Goal: Transaction & Acquisition: Book appointment/travel/reservation

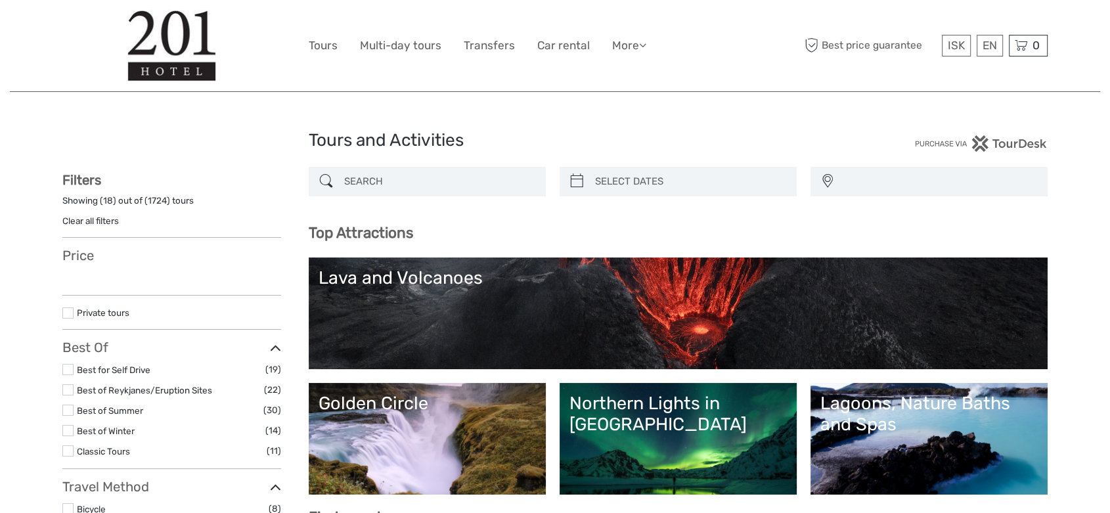
select select
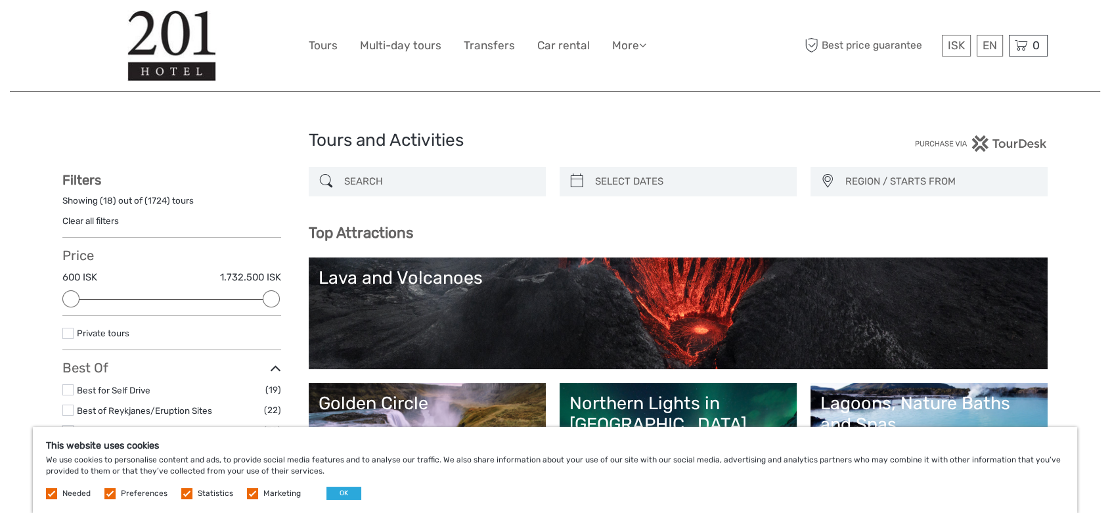
click at [379, 179] on input "search" at bounding box center [439, 181] width 200 height 23
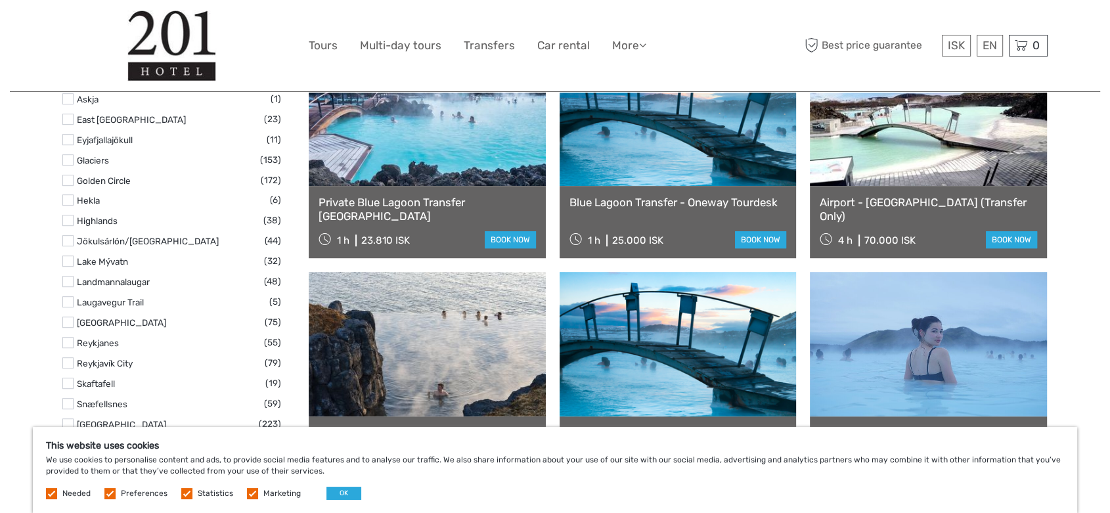
scroll to position [682, 0]
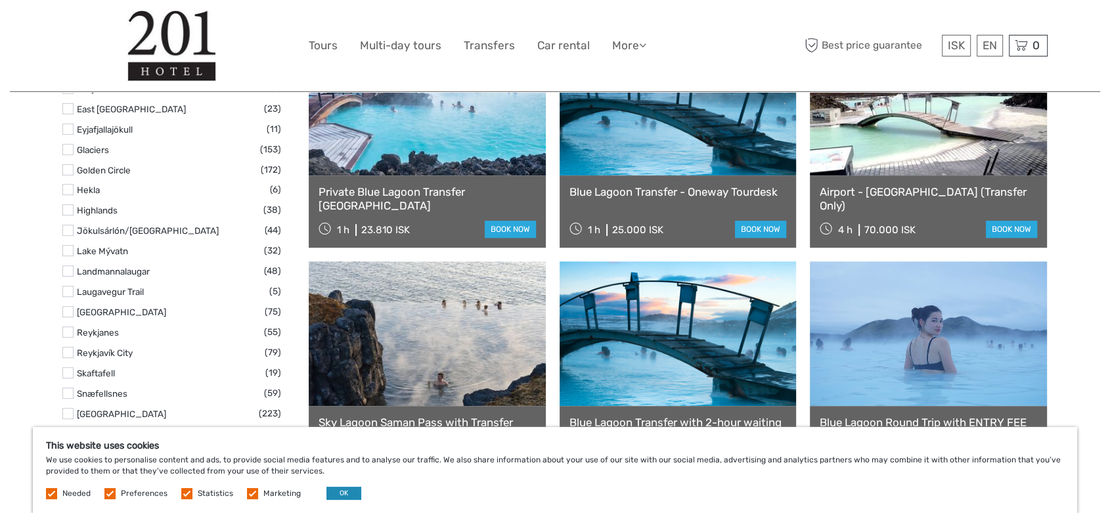
type input "blue lagoon with transfer"
click at [334, 497] on button "OK" at bounding box center [343, 493] width 35 height 13
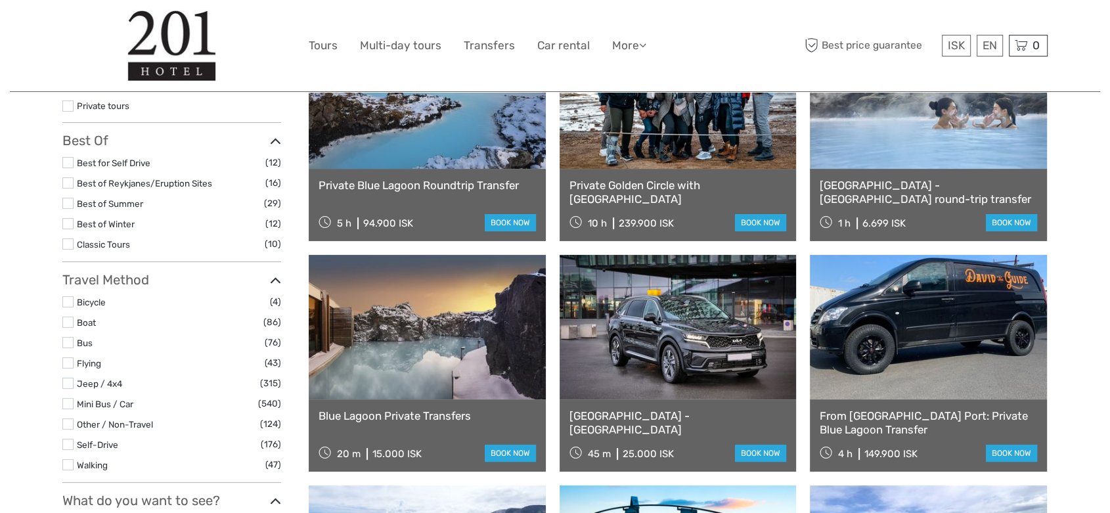
scroll to position [133, 0]
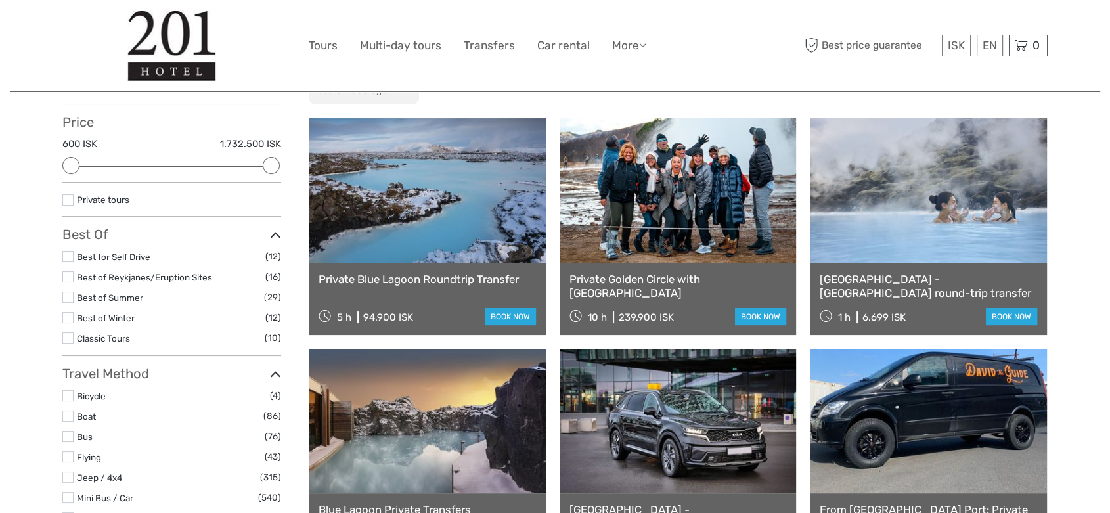
click at [949, 294] on link "[GEOGRAPHIC_DATA] - [GEOGRAPHIC_DATA] round-trip transfer" at bounding box center [928, 286] width 217 height 27
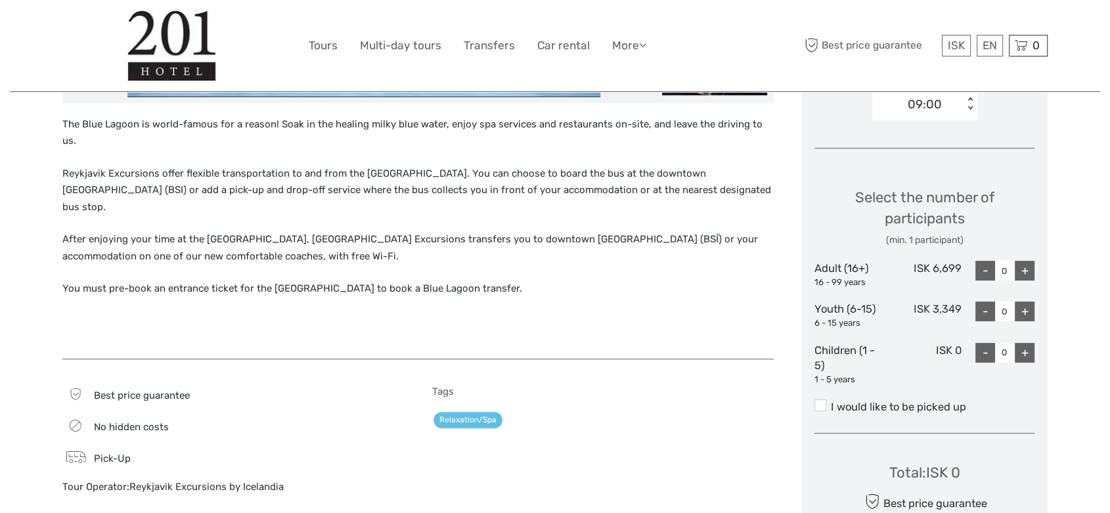
scroll to position [632, 0]
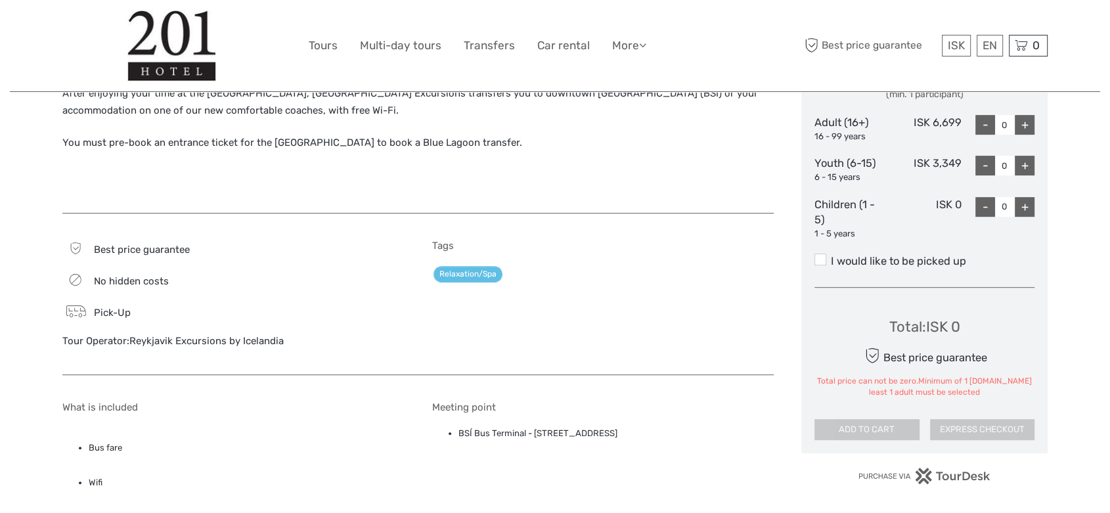
click at [873, 258] on label "I would like to be picked up" at bounding box center [924, 262] width 220 height 16
click at [831, 256] on input "I would like to be picked up" at bounding box center [831, 256] width 0 height 0
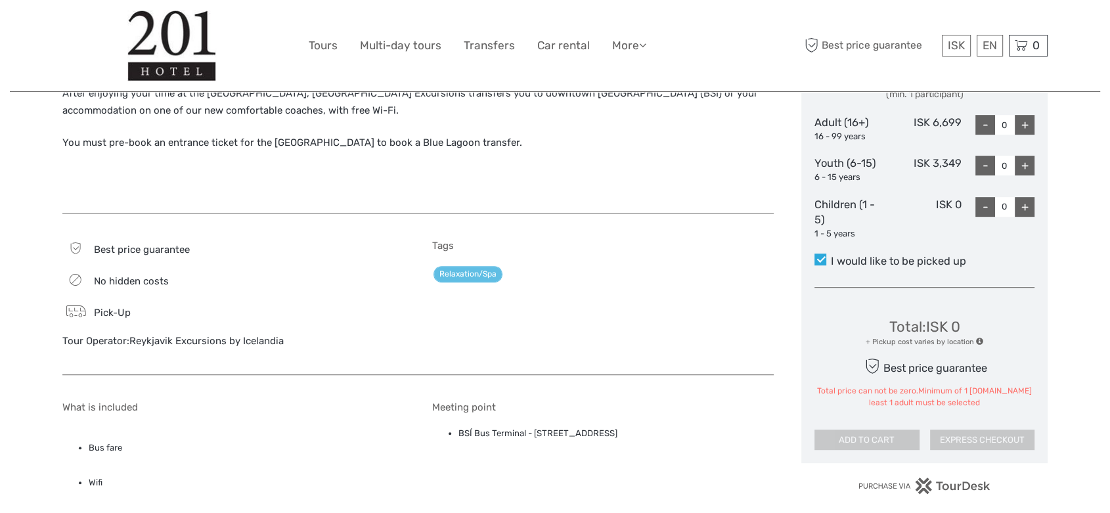
click at [854, 264] on label "I would like to be picked up" at bounding box center [924, 262] width 220 height 16
click at [831, 256] on input "I would like to be picked up" at bounding box center [831, 256] width 0 height 0
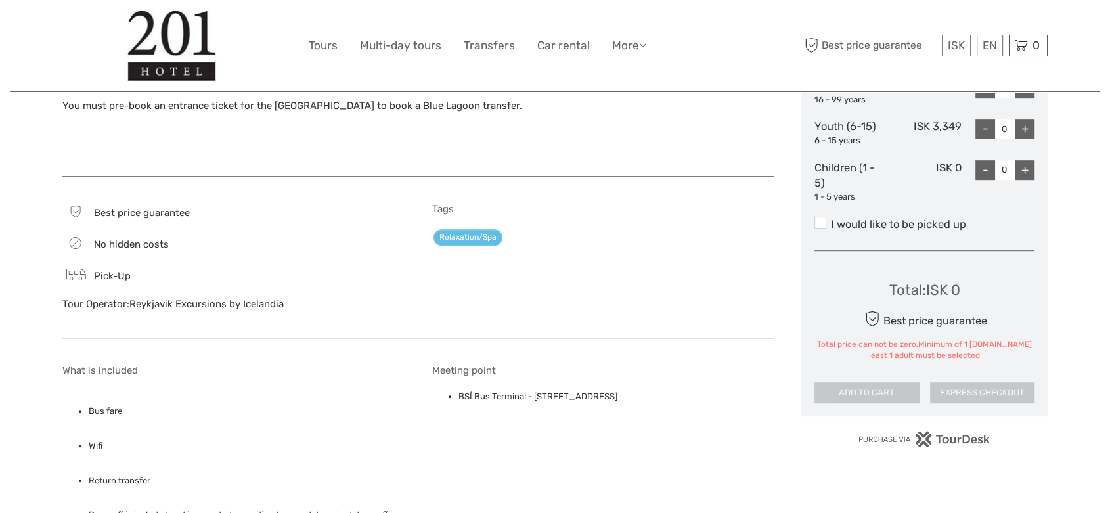
scroll to position [717, 0]
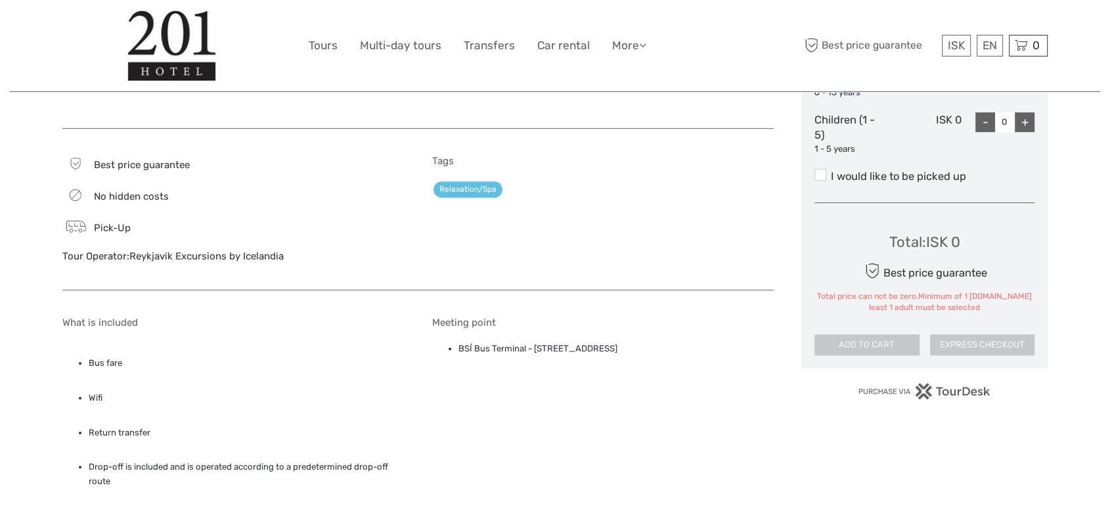
click at [168, 250] on div "Tour Operator: Reykjavik Excursions by Icelandia" at bounding box center [233, 257] width 342 height 14
click at [175, 229] on div "Best price guarantee No hidden costs Pick-Up Tour Operator: Reykjavik Excursion…" at bounding box center [233, 216] width 342 height 122
click at [836, 177] on label "I would like to be picked up" at bounding box center [924, 177] width 220 height 16
click at [831, 171] on input "I would like to be picked up" at bounding box center [831, 171] width 0 height 0
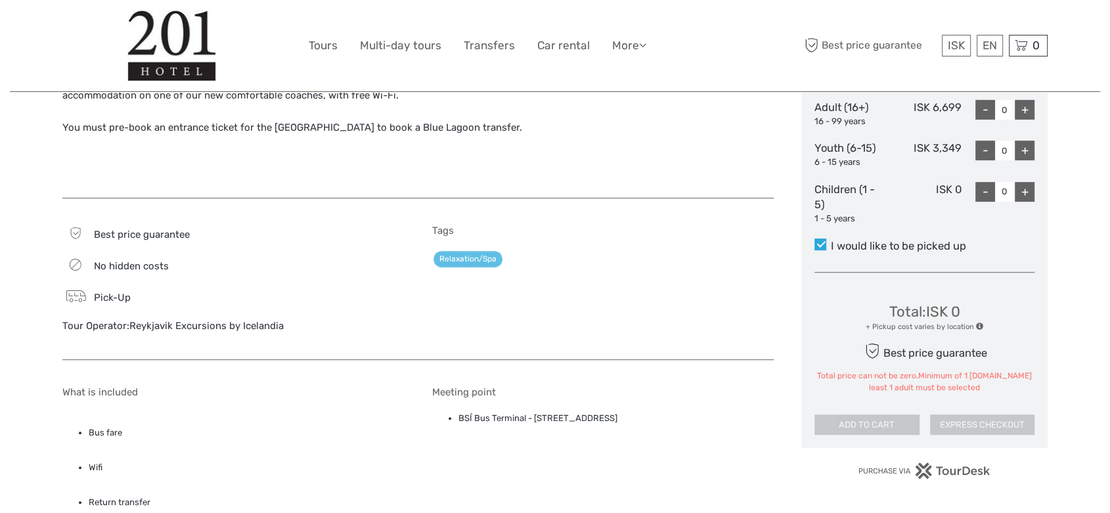
scroll to position [571, 0]
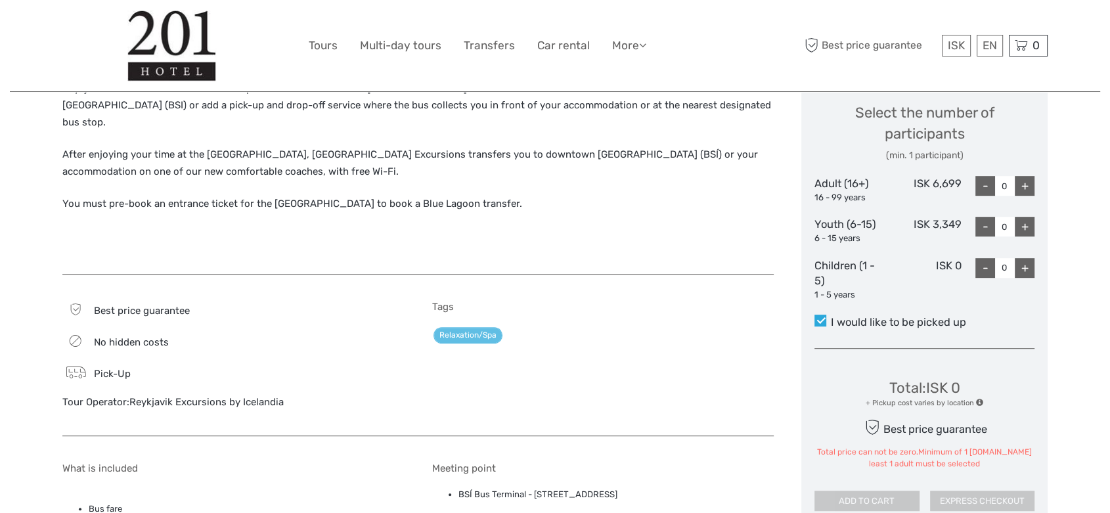
click at [1019, 186] on div "+" at bounding box center [1025, 186] width 20 height 20
type input "1"
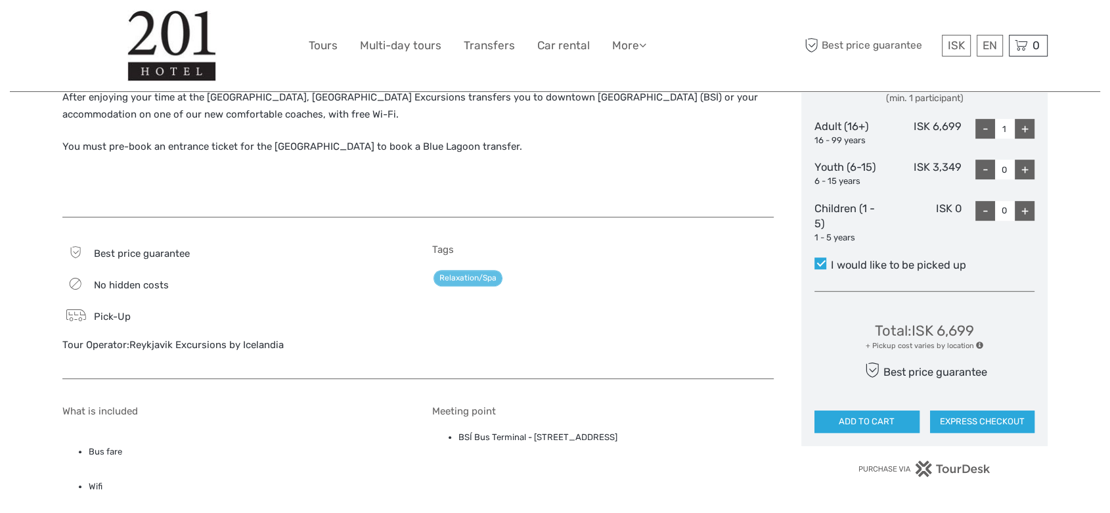
scroll to position [717, 0]
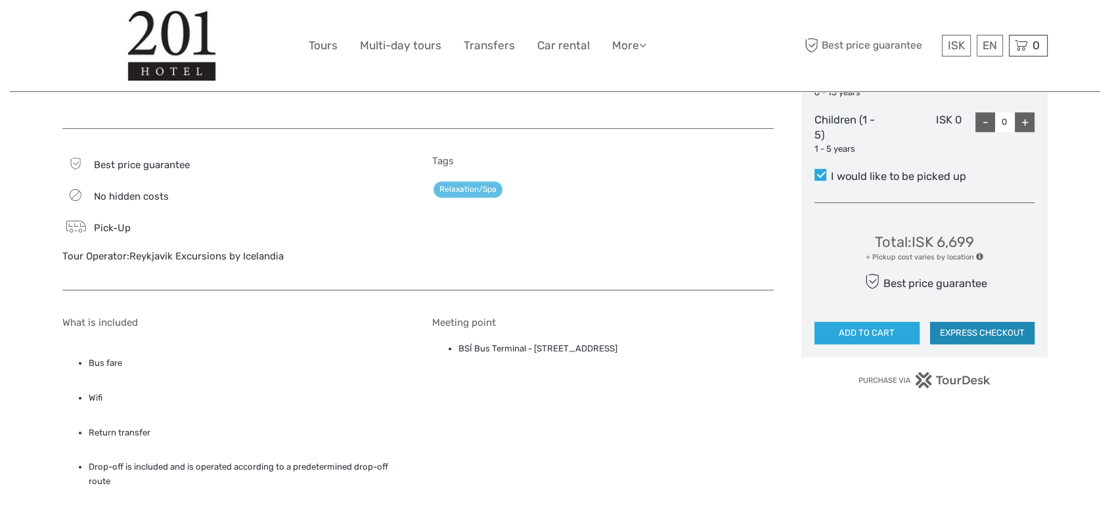
click at [971, 332] on button "EXPRESS CHECKOUT" at bounding box center [982, 333] width 105 height 22
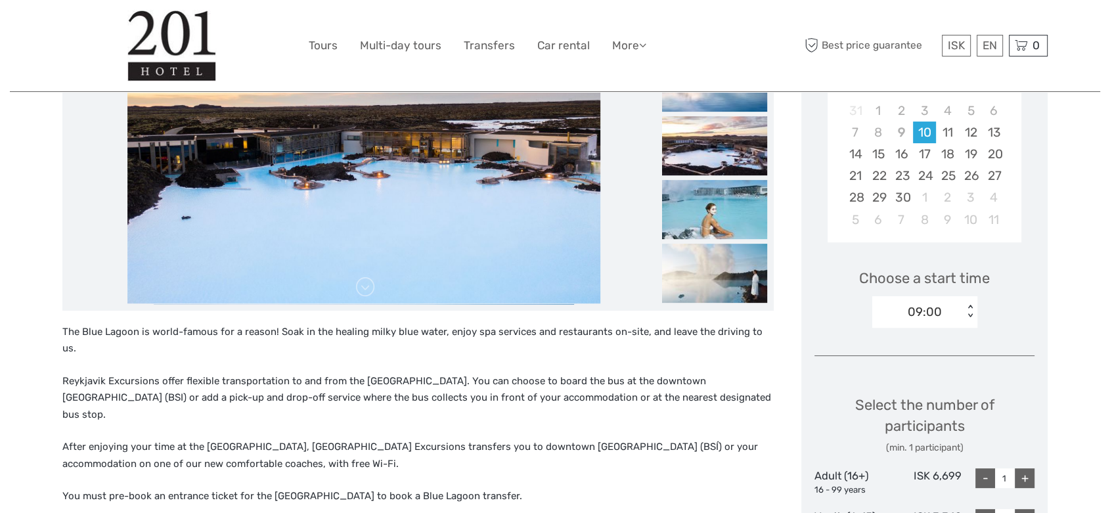
scroll to position [185, 0]
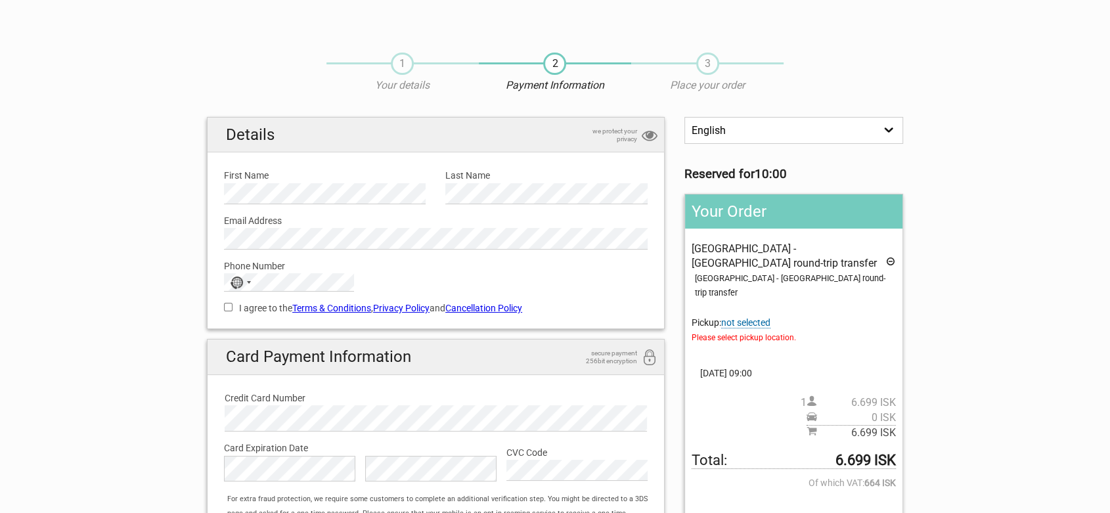
click at [753, 330] on span "Please select pickup location." at bounding box center [794, 337] width 204 height 14
click at [749, 317] on span "not selected" at bounding box center [745, 322] width 49 height 11
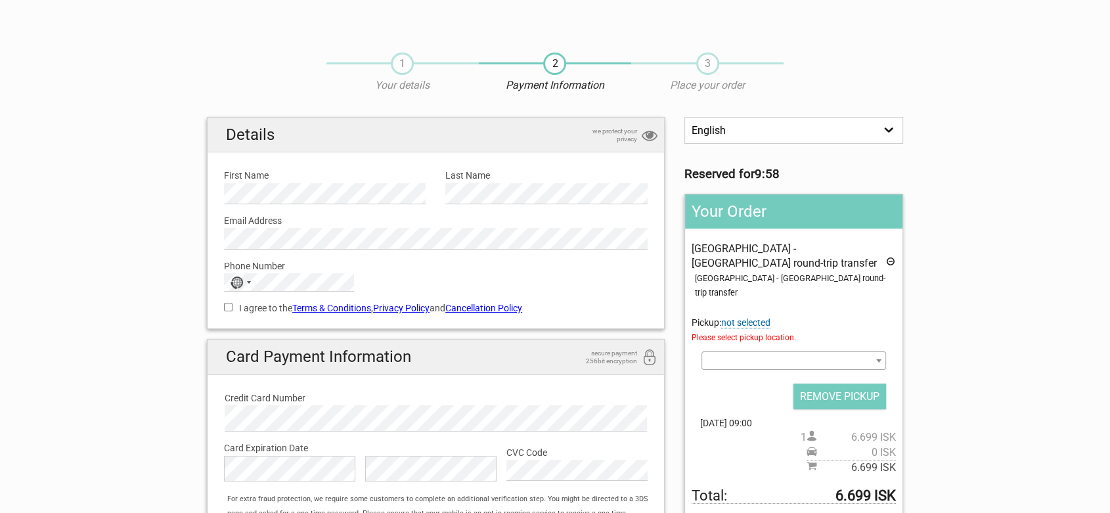
click at [767, 351] on span at bounding box center [793, 360] width 185 height 18
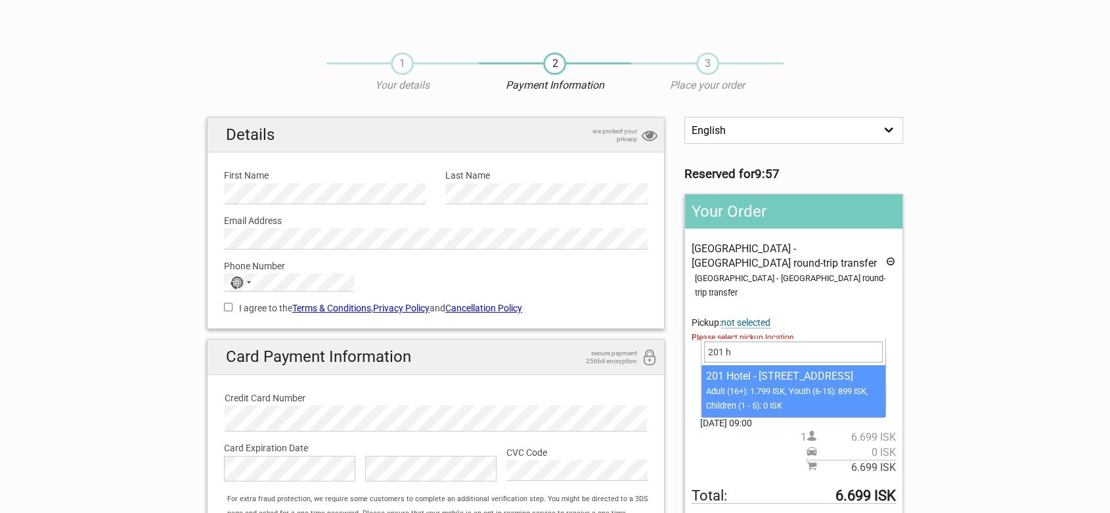
type input "201 ho"
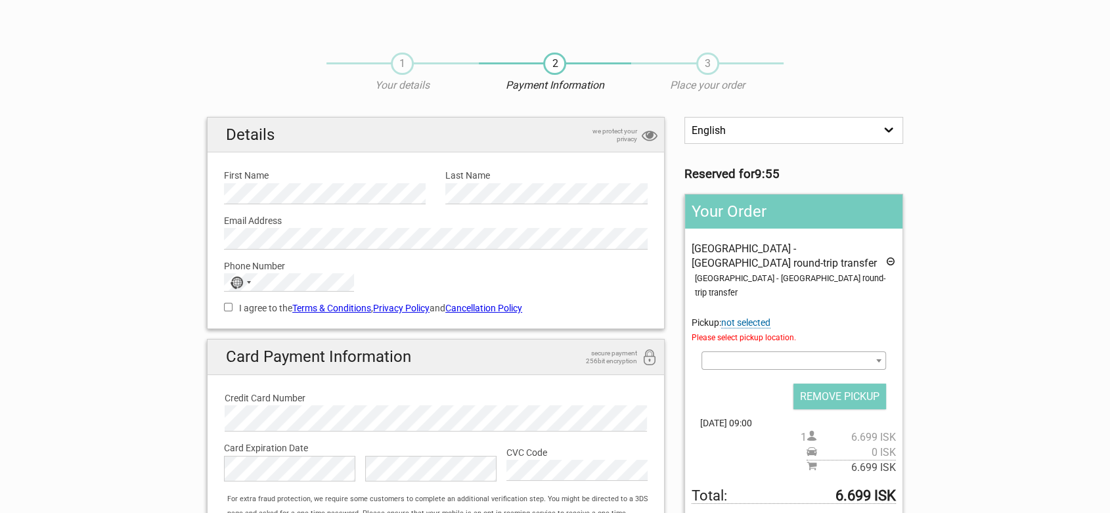
click at [68, 75] on section "1 Your details 2 Payment Information 3 Place your order English Español Deutsch…" at bounding box center [555, 321] width 1110 height 564
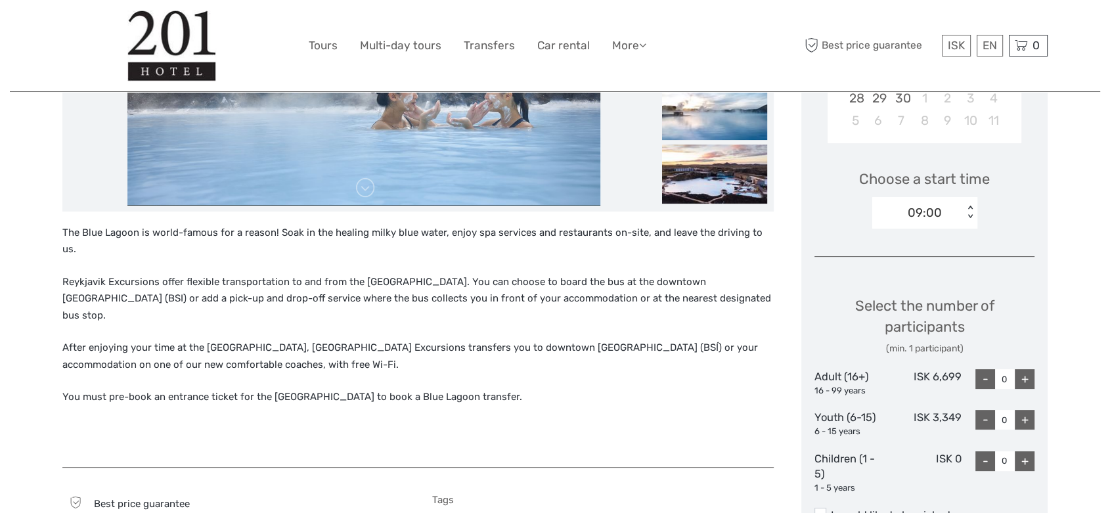
scroll to position [380, 0]
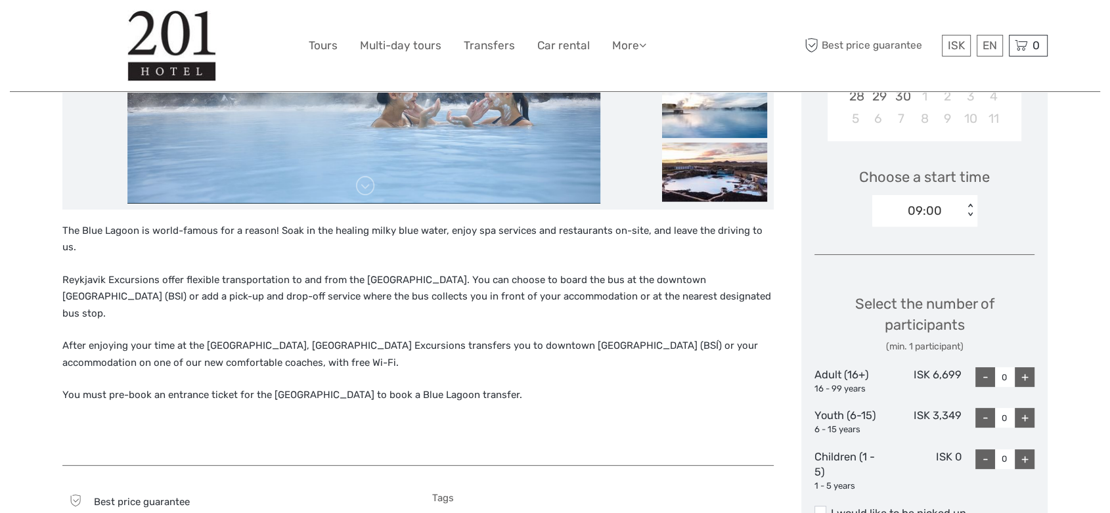
drag, startPoint x: 1053, startPoint y: 265, endPoint x: 1063, endPoint y: 295, distance: 31.8
click at [1063, 296] on div "Region / Starts from: Capital Region Travel method: Bus 1 hour Verified Operato…" at bounding box center [555, 500] width 1090 height 1761
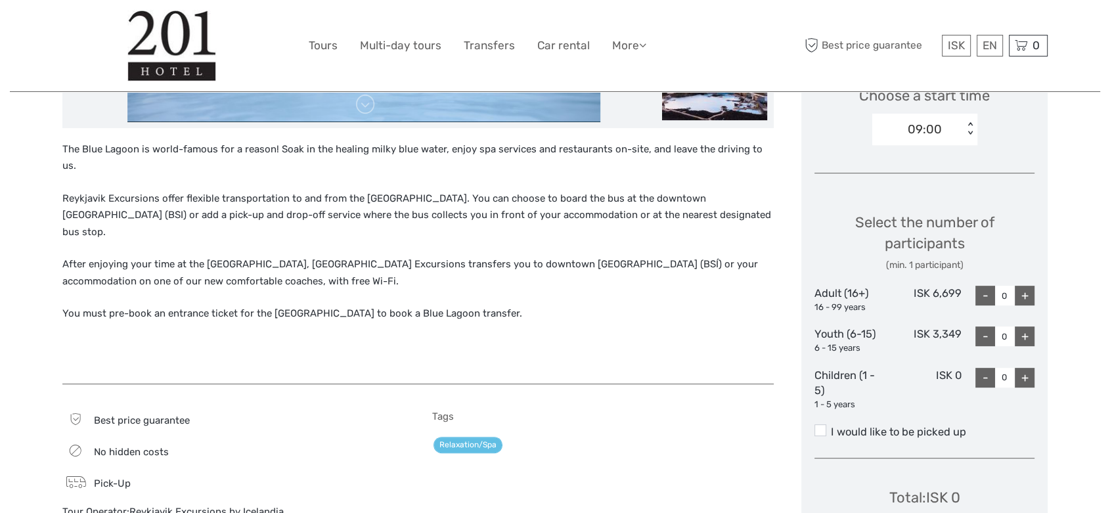
scroll to position [588, 0]
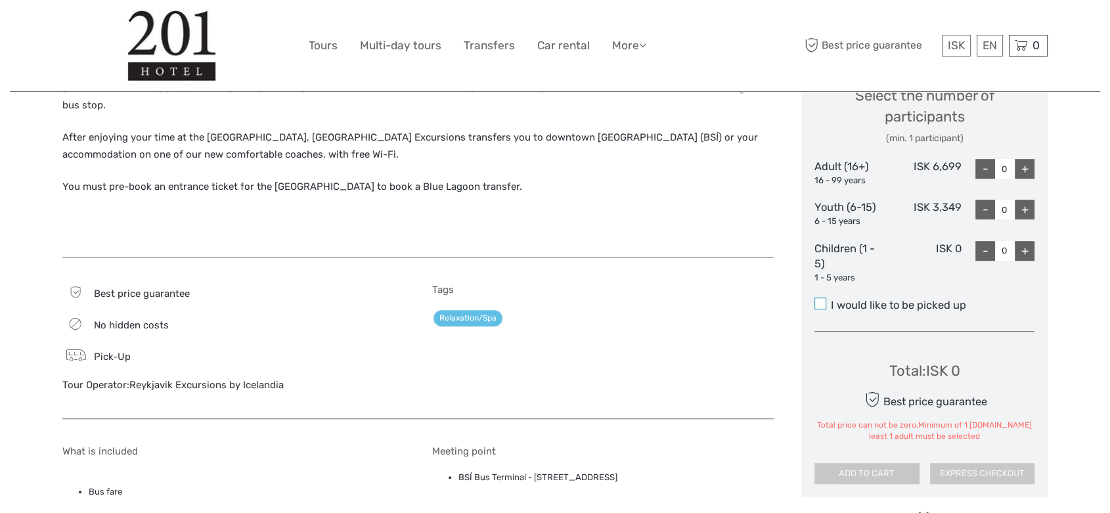
click at [824, 299] on span at bounding box center [820, 304] width 12 height 12
click at [831, 300] on input "I would like to be picked up" at bounding box center [831, 300] width 0 height 0
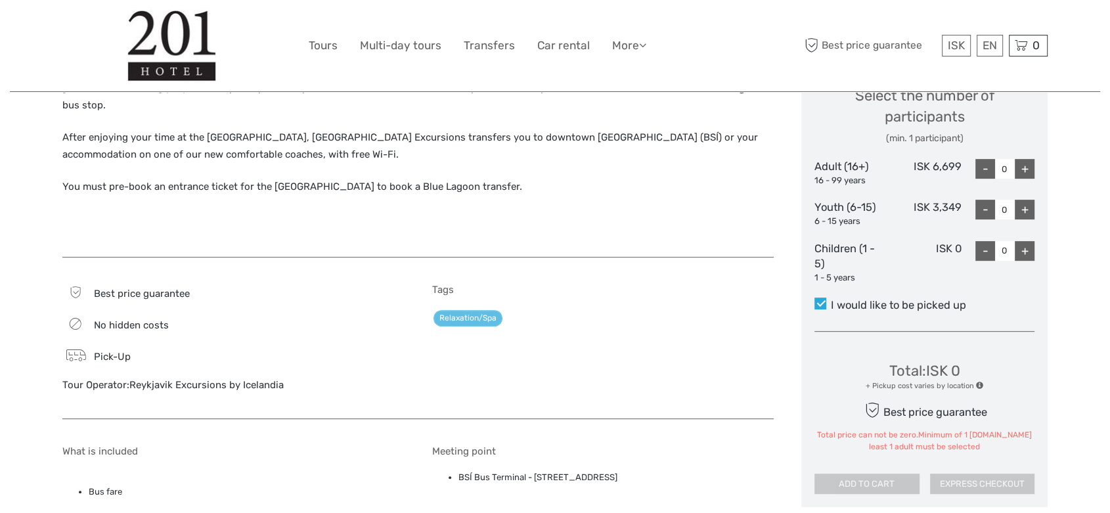
click at [1020, 169] on div "+" at bounding box center [1025, 169] width 20 height 20
type input "1"
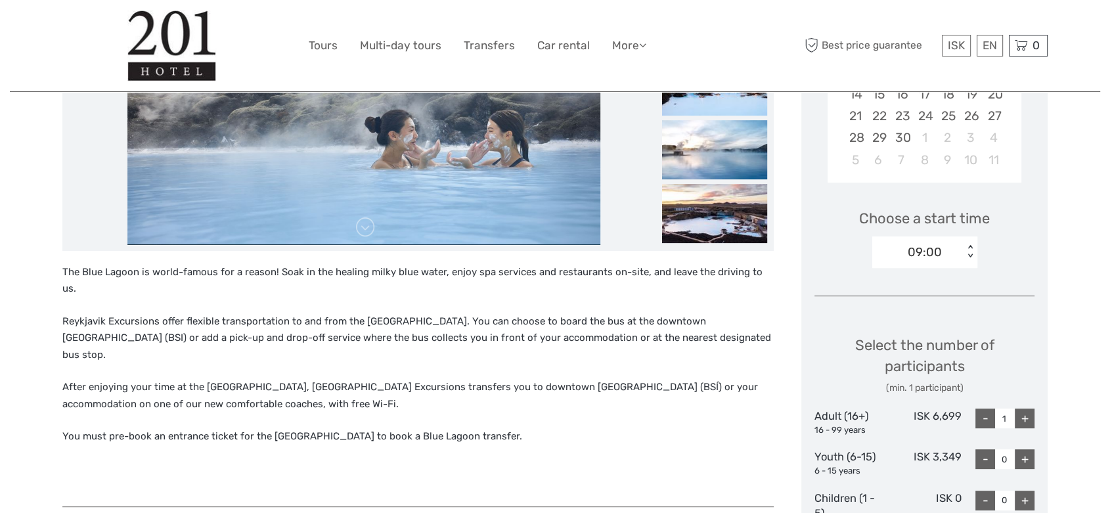
scroll to position [0, 0]
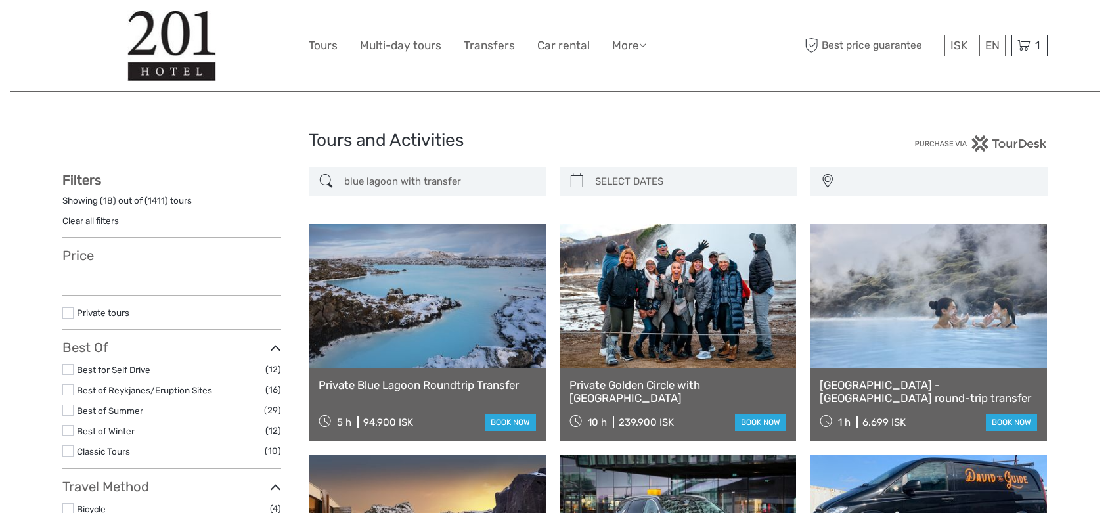
select select
click at [443, 181] on input "blue lagoon with transfer" at bounding box center [439, 181] width 200 height 23
select select
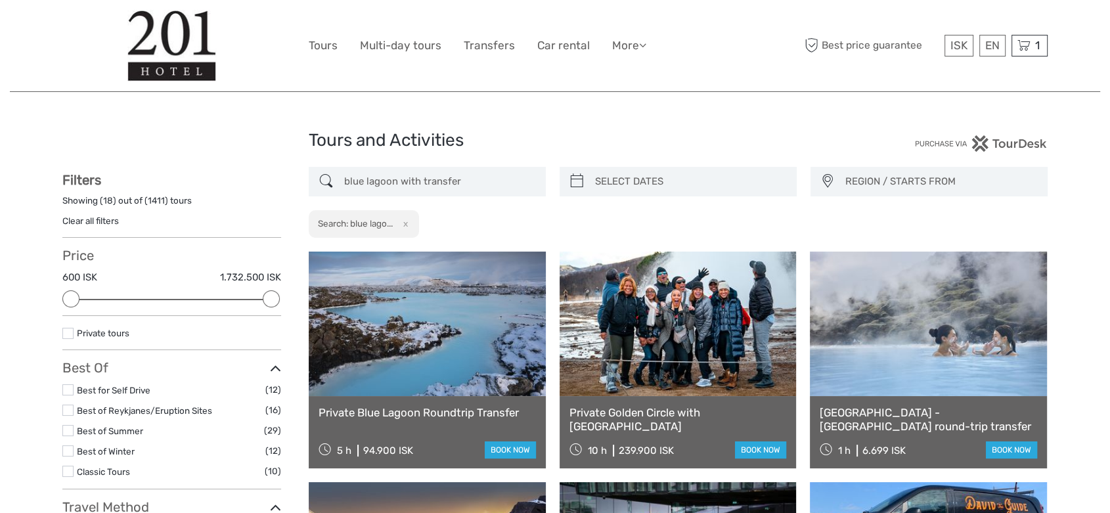
drag, startPoint x: 464, startPoint y: 179, endPoint x: 402, endPoint y: 178, distance: 61.8
click at [402, 178] on input "blue lagoon with transfer" at bounding box center [439, 181] width 200 height 23
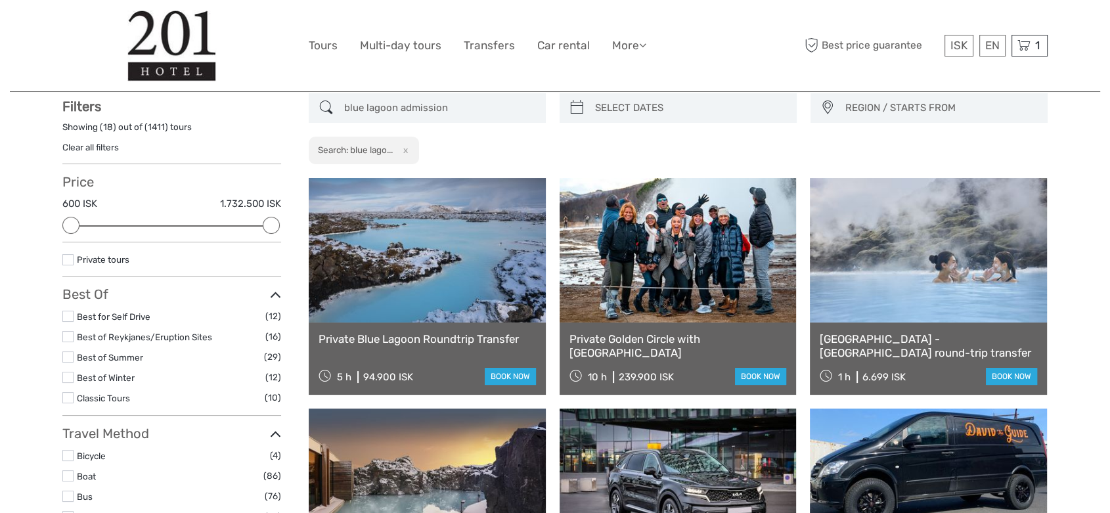
scroll to position [74, 0]
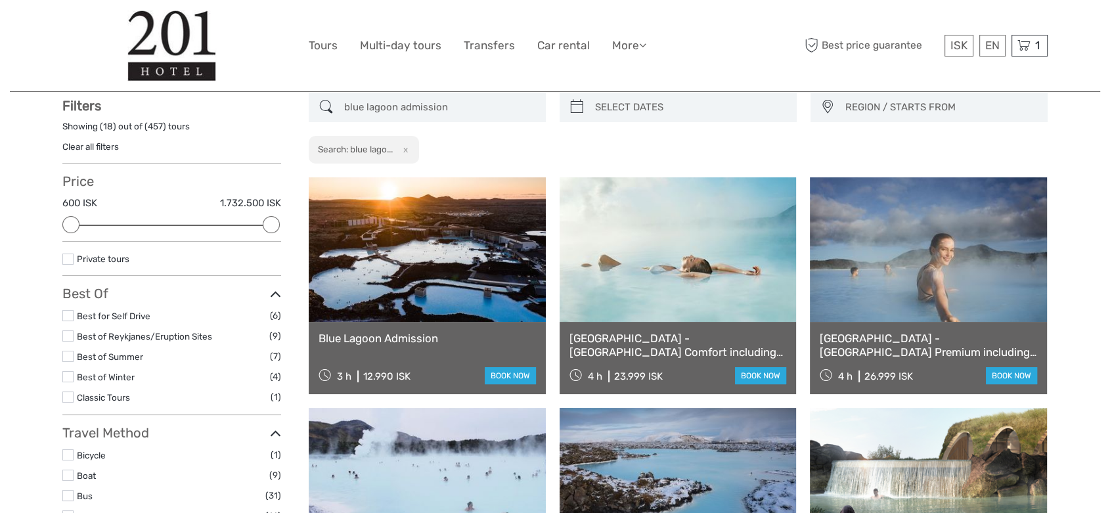
type input "blue lagoon admission"
click at [463, 319] on link at bounding box center [427, 249] width 237 height 144
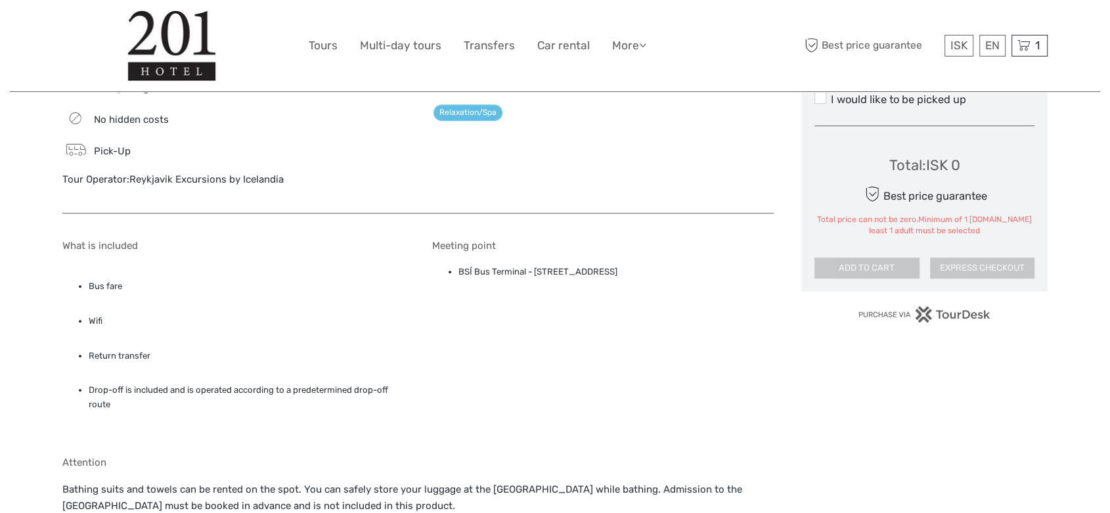
scroll to position [837, 0]
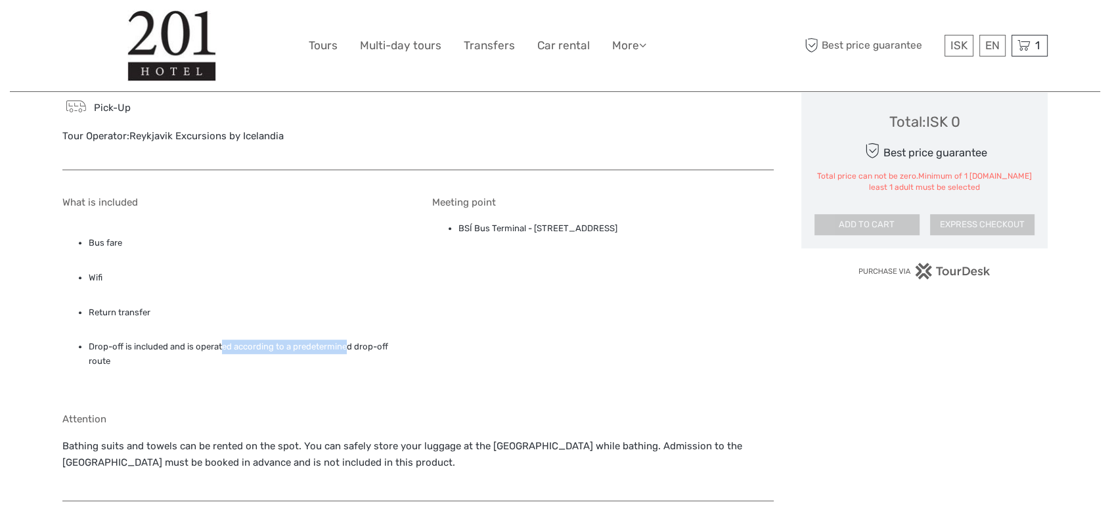
drag, startPoint x: 223, startPoint y: 307, endPoint x: 349, endPoint y: 313, distance: 125.6
click at [349, 340] on li "Drop-off is included and is operated according to a predetermined drop-off route" at bounding box center [247, 355] width 316 height 30
click at [246, 303] on ul "Bus fare Wifi Return transfer Drop-off is included and is operated according to…" at bounding box center [233, 304] width 342 height 167
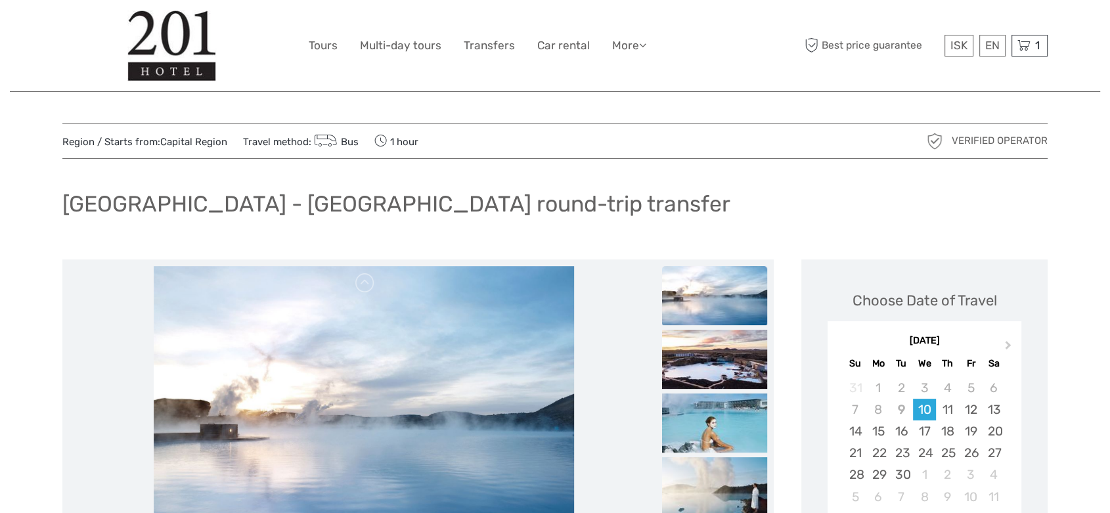
scroll to position [0, 0]
